Goal: Find specific page/section: Find specific page/section

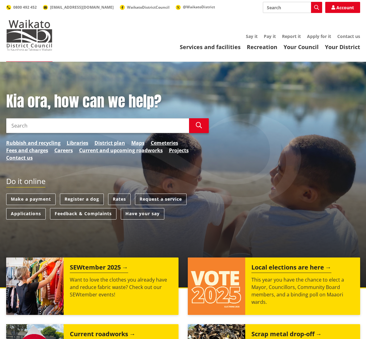
click at [266, 8] on input "Search" at bounding box center [292, 7] width 59 height 11
click at [281, 8] on input "1597 Waanga" at bounding box center [292, 7] width 59 height 11
click at [298, 7] on input "1597 Whaanga" at bounding box center [292, 7] width 59 height 11
type input "1597 Whaanga Road"
click at [317, 6] on icon "button" at bounding box center [316, 7] width 5 height 5
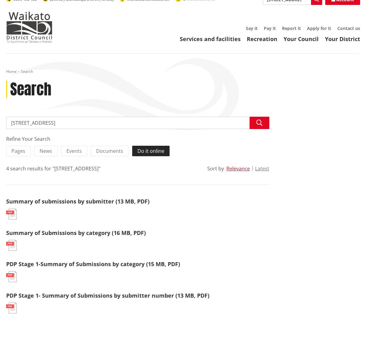
scroll to position [7, 0]
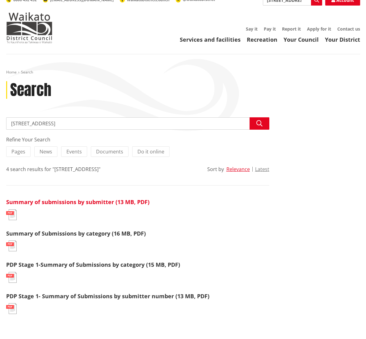
click at [79, 202] on link "Summary of submissions by submitter (13 MB, PDF)" at bounding box center [77, 201] width 143 height 7
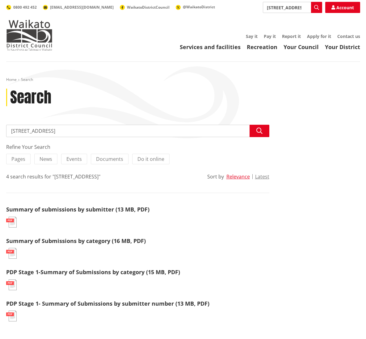
scroll to position [7, 0]
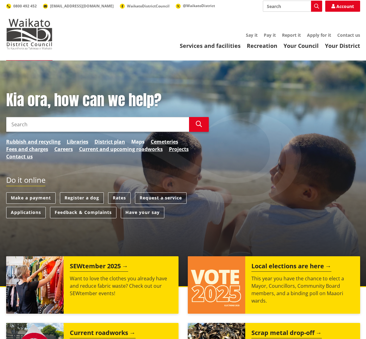
click at [137, 142] on link "Maps" at bounding box center [137, 141] width 13 height 7
